Goal: Information Seeking & Learning: Learn about a topic

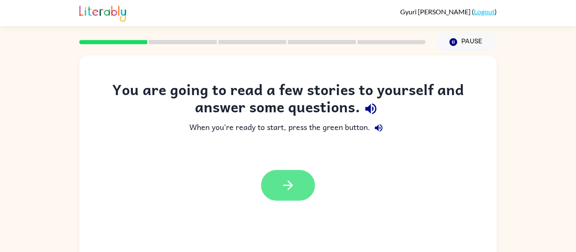
click at [276, 179] on button "button" at bounding box center [288, 185] width 54 height 31
click at [289, 183] on icon "button" at bounding box center [288, 186] width 10 height 10
click at [285, 184] on icon "button" at bounding box center [288, 185] width 15 height 15
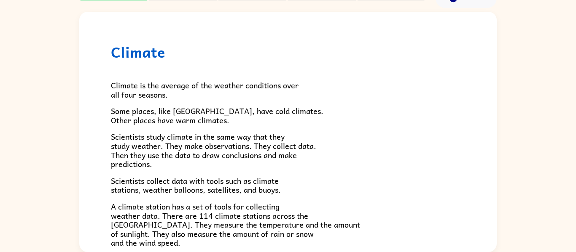
click at [368, 102] on div "Climate is the average of the weather conditions over all four seasons. Some pl…" at bounding box center [288, 233] width 354 height 345
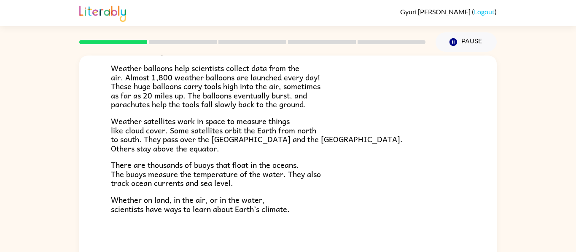
scroll to position [44, 0]
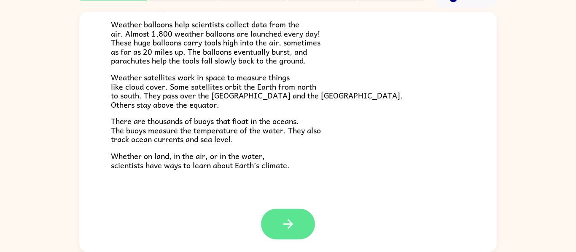
click at [295, 221] on icon "button" at bounding box center [288, 224] width 15 height 15
